Goal: Task Accomplishment & Management: Use online tool/utility

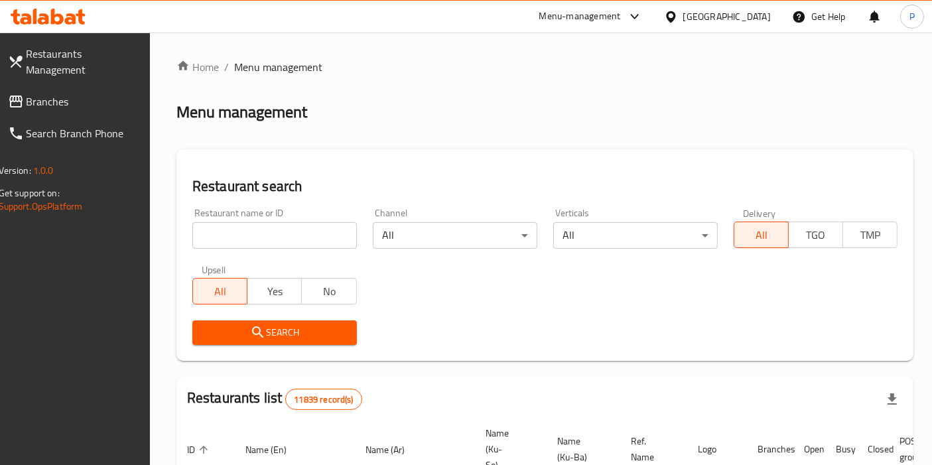
click at [271, 245] on input "search" at bounding box center [274, 235] width 165 height 27
type input "burger box"
click at [299, 336] on span "Search" at bounding box center [274, 333] width 143 height 17
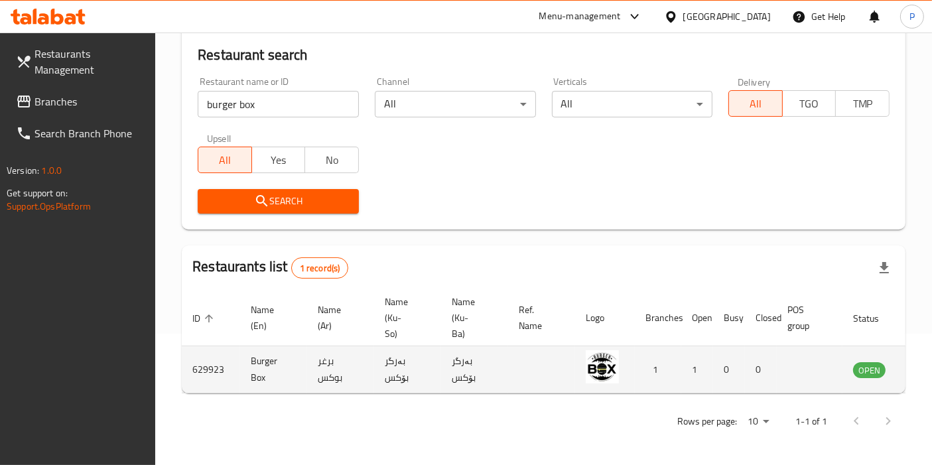
scroll to position [0, 52]
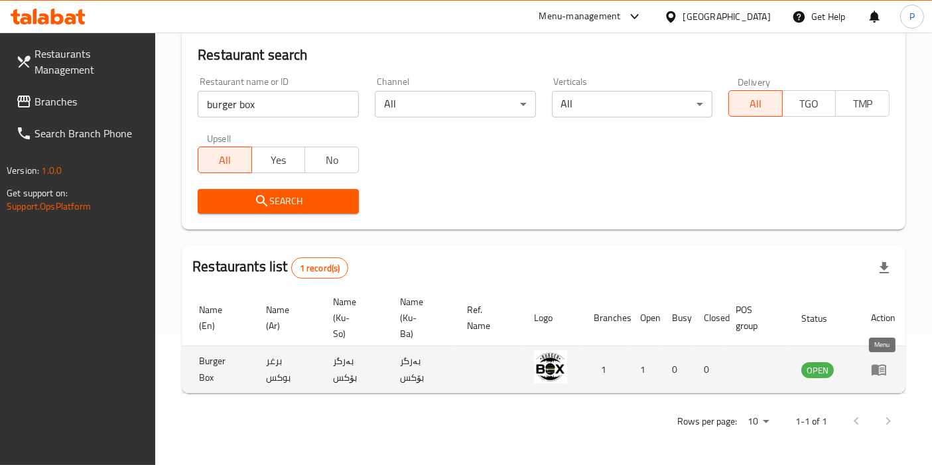
click at [877, 365] on icon "enhanced table" at bounding box center [879, 370] width 15 height 11
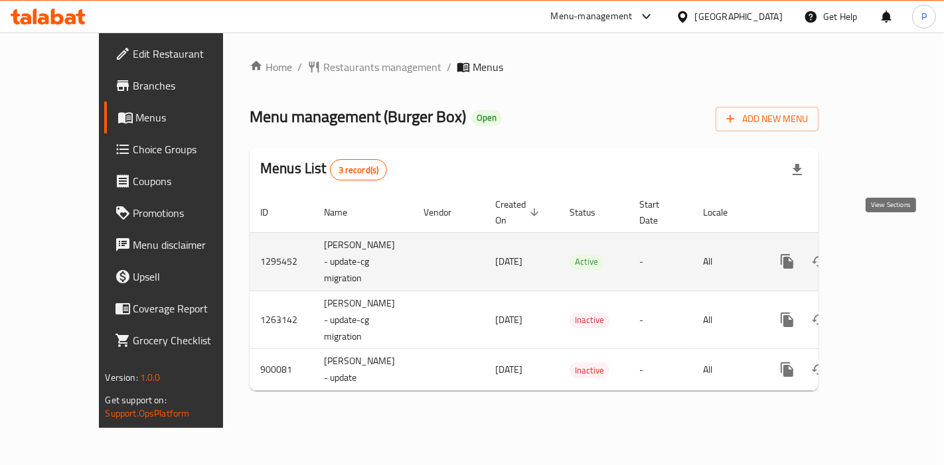
click at [891, 254] on icon "enhanced table" at bounding box center [883, 262] width 16 height 16
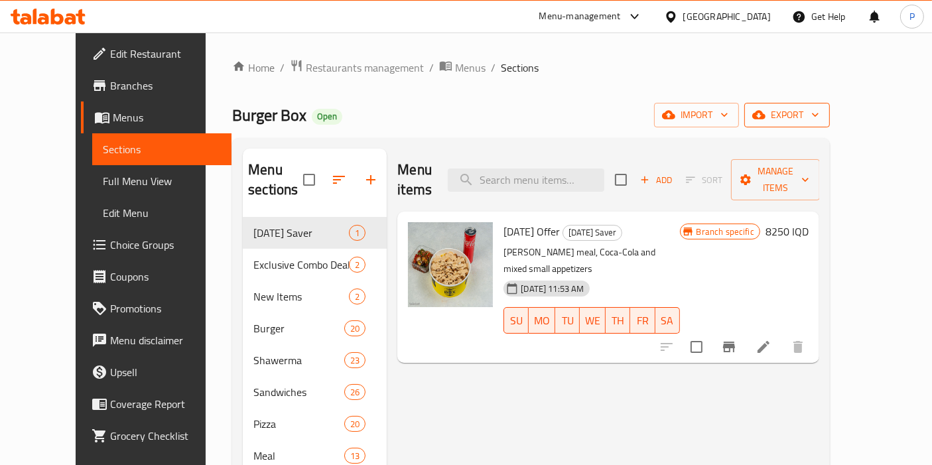
click at [820, 115] on span "export" at bounding box center [787, 115] width 64 height 17
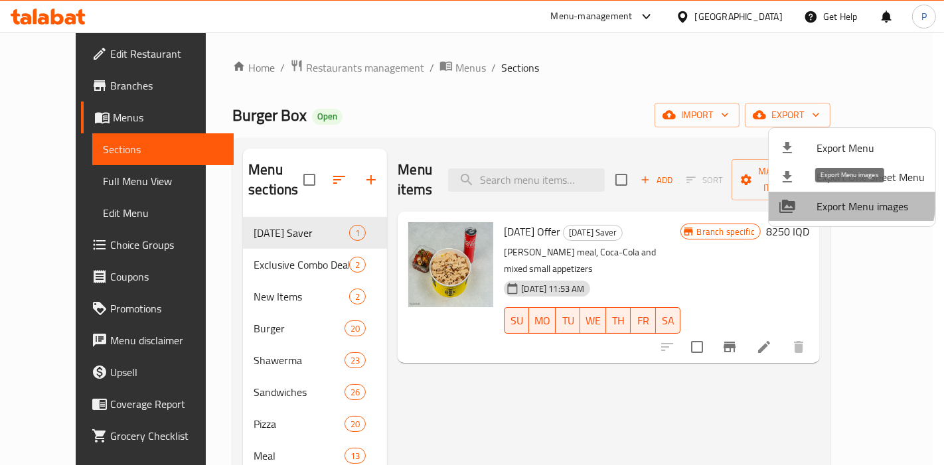
click at [847, 200] on span "Export Menu images" at bounding box center [870, 206] width 108 height 16
